Goal: Check status

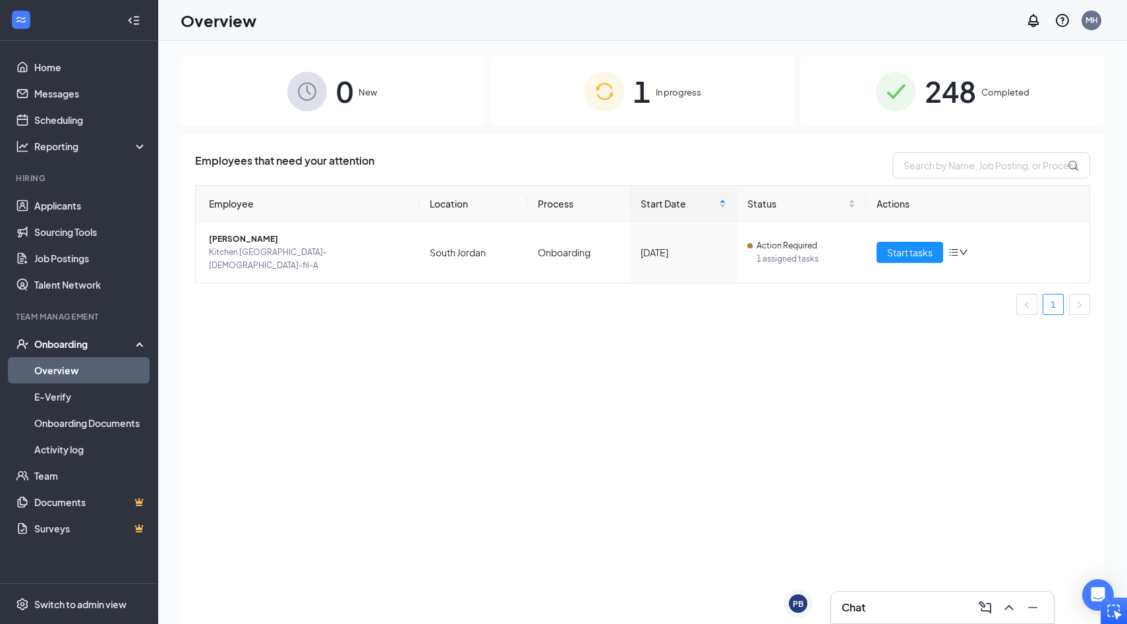
click at [990, 95] on span "Completed" at bounding box center [1005, 92] width 48 height 13
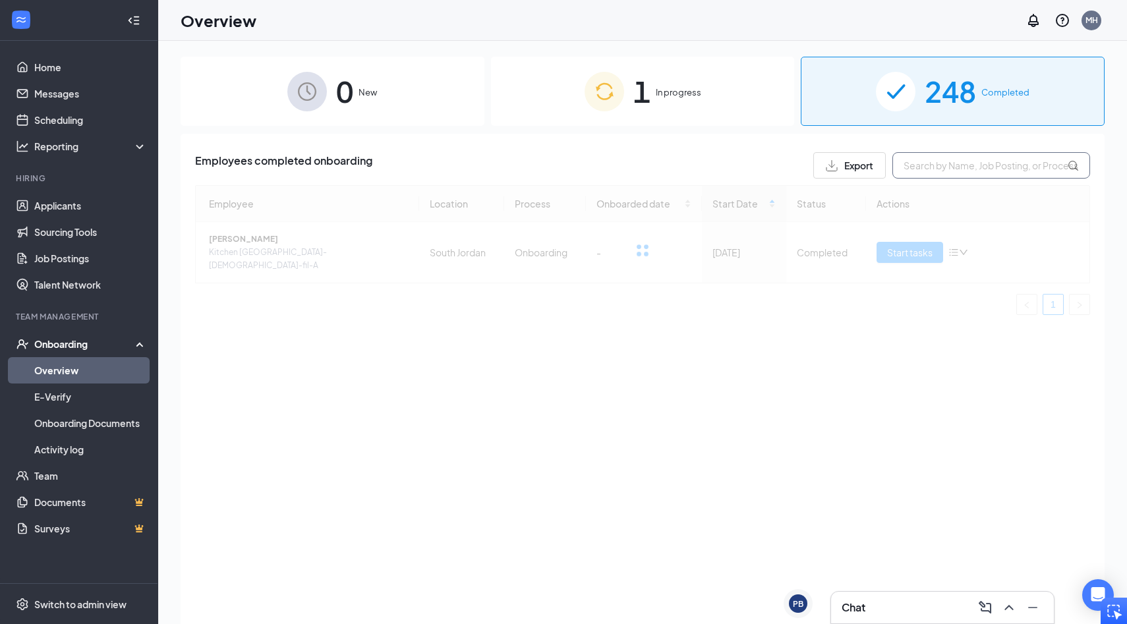
click at [959, 167] on input "text" at bounding box center [991, 165] width 198 height 26
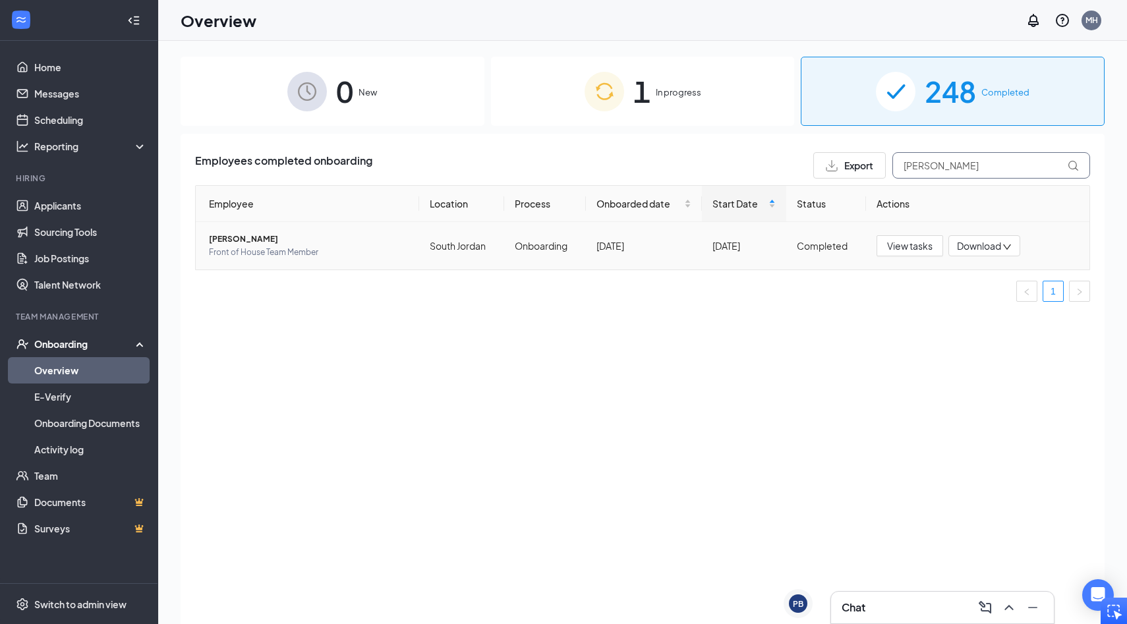
type input "[PERSON_NAME]"
click at [260, 242] on span "[PERSON_NAME]" at bounding box center [309, 239] width 200 height 13
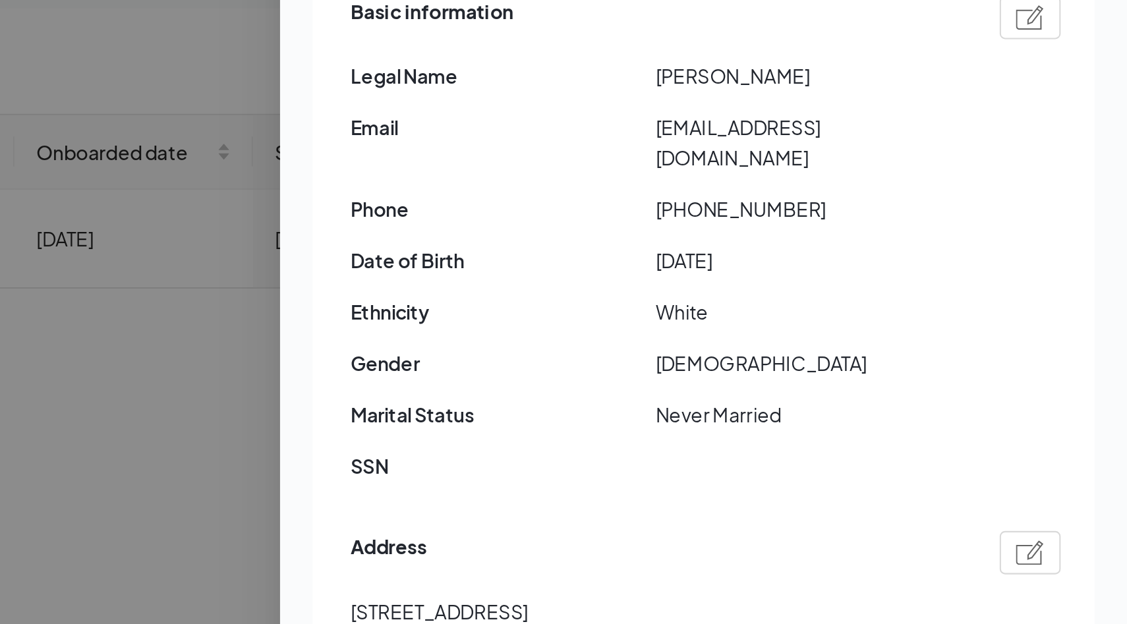
click at [856, 227] on div "Basic information Legal Name [PERSON_NAME] Email [EMAIL_ADDRESS][DOMAIN_NAME] P…" at bounding box center [921, 250] width 345 height 250
